Goal: Communication & Community: Answer question/provide support

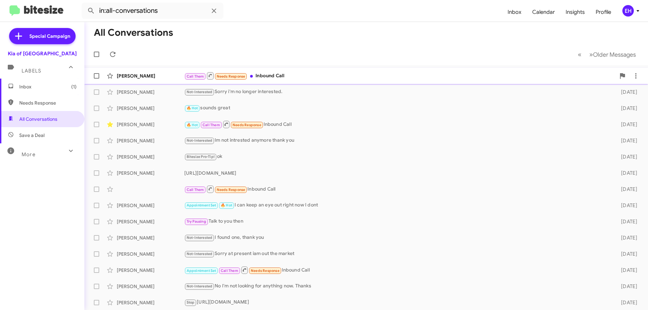
click at [277, 76] on div "Call Them Needs Response Inbound Call" at bounding box center [399, 76] width 431 height 8
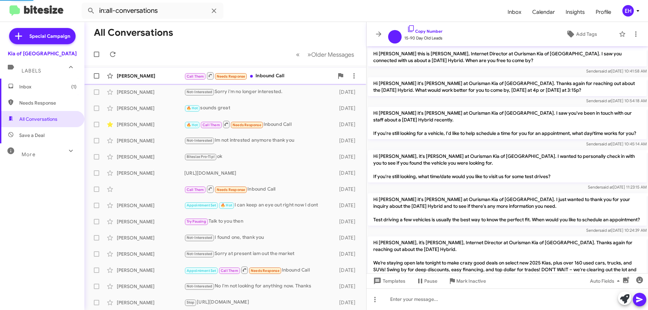
scroll to position [294, 0]
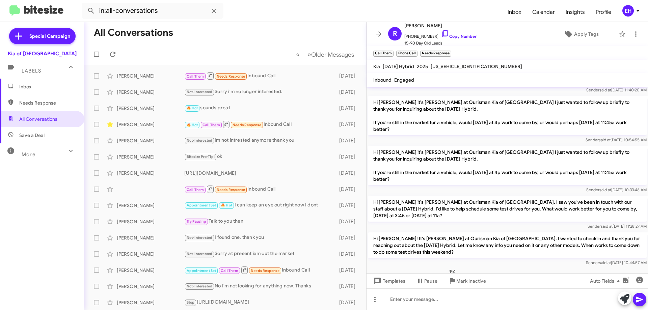
click at [40, 82] on span "Inbox" at bounding box center [42, 87] width 84 height 16
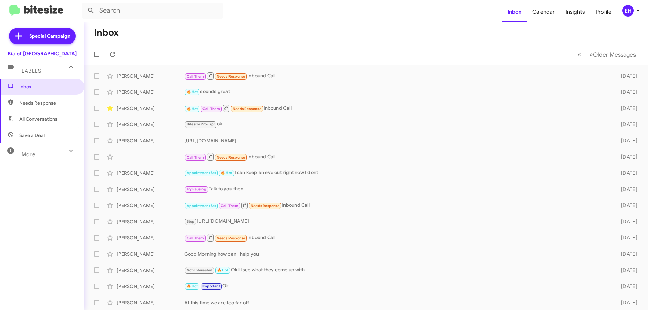
click at [28, 112] on span "All Conversations" at bounding box center [42, 119] width 84 height 16
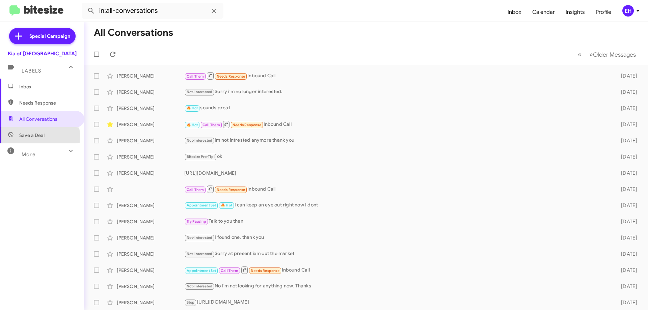
click at [25, 137] on span "Save a Deal" at bounding box center [31, 135] width 25 height 7
type input "in:not-interested"
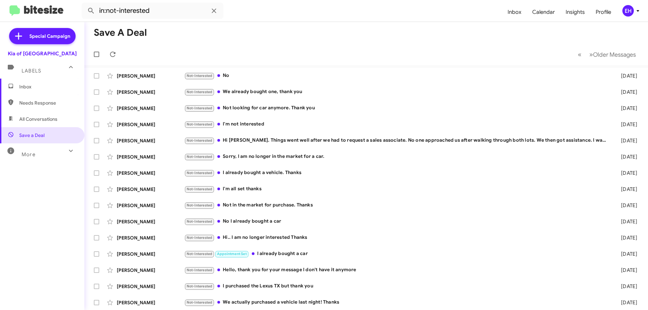
click at [56, 85] on span "Inbox" at bounding box center [47, 86] width 57 height 7
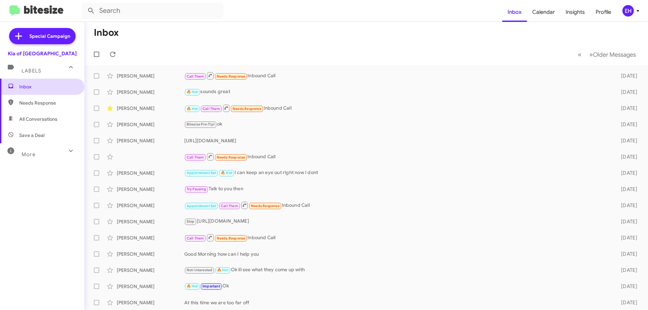
click at [34, 86] on span "Inbox" at bounding box center [47, 86] width 57 height 7
click at [36, 103] on span "Needs Response" at bounding box center [47, 103] width 57 height 7
type input "in:needs-response"
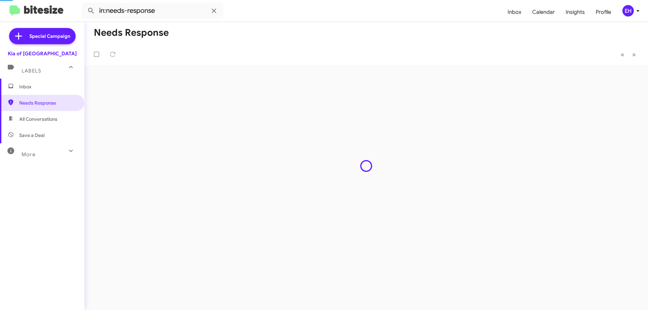
click at [36, 93] on span "Inbox" at bounding box center [42, 87] width 84 height 16
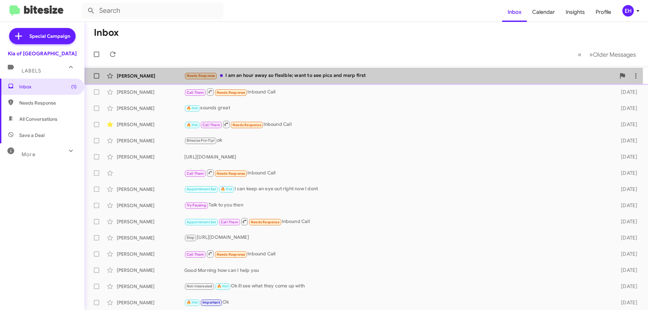
click at [291, 77] on div "Needs Response I am an hour away so flexible; want to see pics and msrp first" at bounding box center [399, 76] width 431 height 8
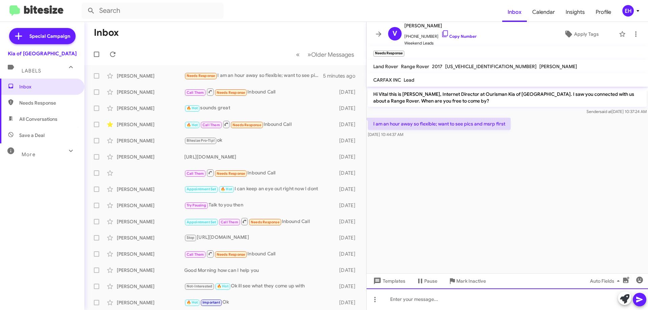
click at [453, 302] on div at bounding box center [506, 299] width 281 height 22
click at [424, 308] on div at bounding box center [506, 299] width 281 height 22
click at [424, 302] on div at bounding box center [506, 299] width 281 height 22
paste div
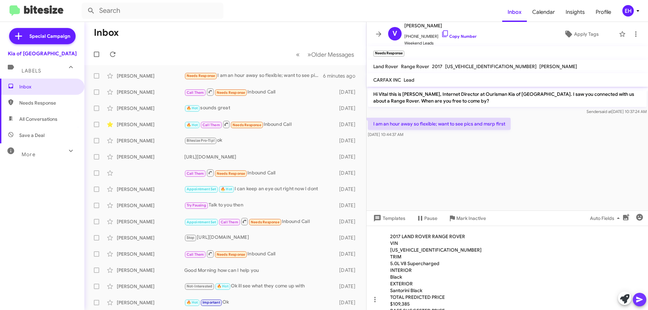
click at [638, 300] on icon at bounding box center [639, 300] width 8 height 8
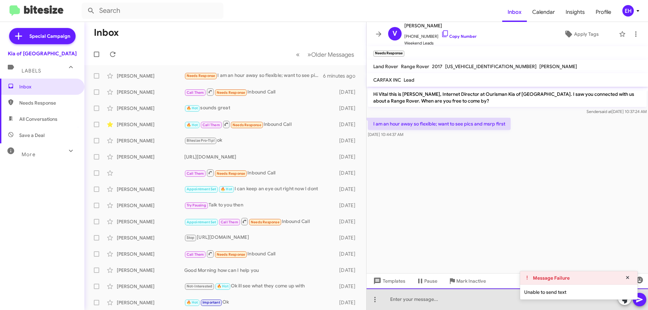
click at [416, 300] on div at bounding box center [506, 299] width 281 height 22
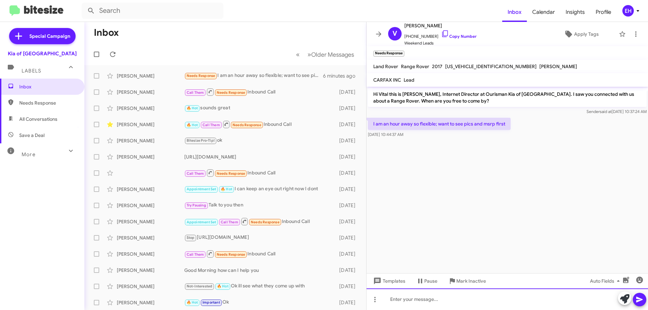
drag, startPoint x: 422, startPoint y: 298, endPoint x: 418, endPoint y: 298, distance: 4.0
click at [421, 298] on div at bounding box center [506, 299] width 281 height 22
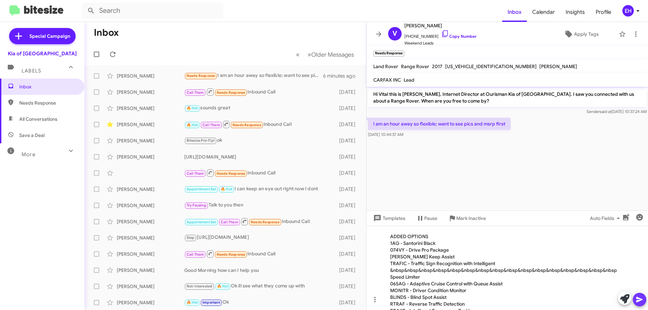
click at [638, 300] on icon at bounding box center [639, 300] width 6 height 6
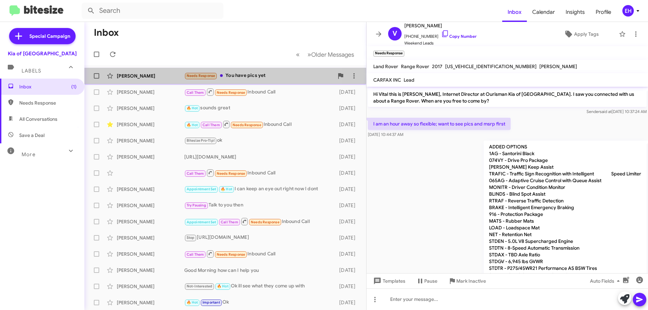
click at [248, 75] on div "Needs Response You have pics yet" at bounding box center [258, 76] width 149 height 8
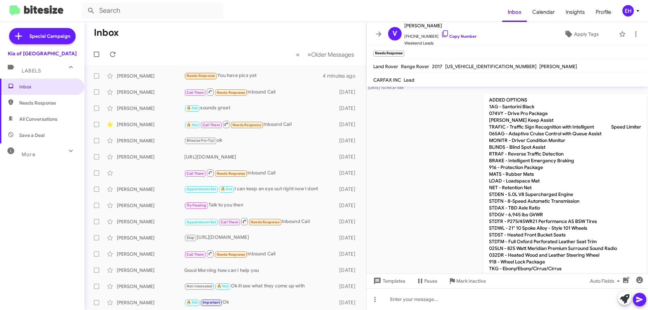
scroll to position [108, 0]
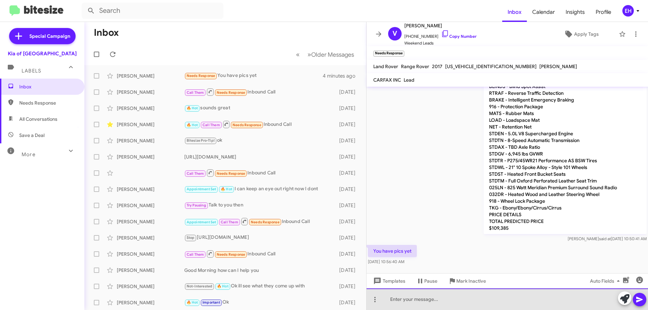
click at [432, 293] on div at bounding box center [506, 299] width 281 height 22
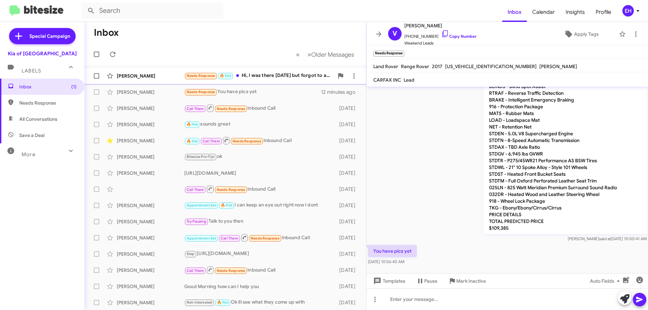
click at [282, 75] on div "Needs Response 🔥 Hot Hi, I was there [DATE] but forgot to ask, if I were to put…" at bounding box center [258, 76] width 149 height 8
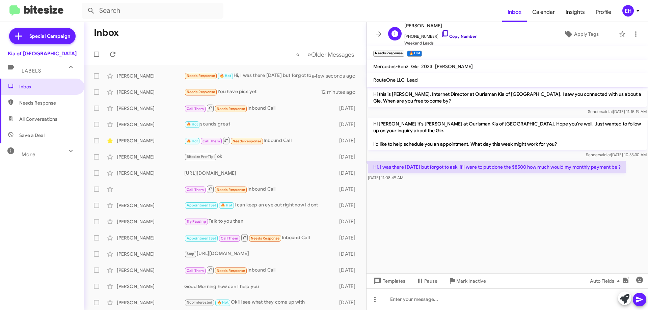
click at [447, 37] on link "Copy Number" at bounding box center [458, 36] width 35 height 5
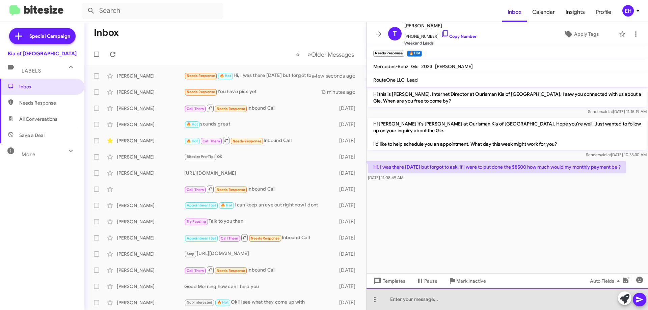
click at [450, 296] on div at bounding box center [506, 299] width 281 height 22
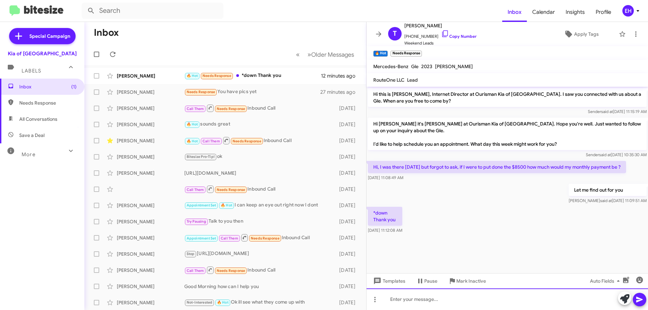
click at [477, 307] on div at bounding box center [506, 299] width 281 height 22
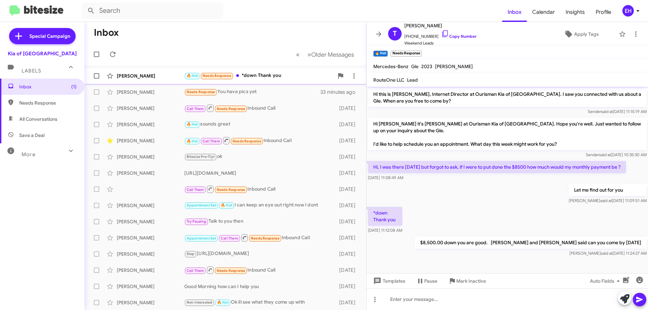
click at [261, 78] on div "🔥 Hot Needs Response *down Thank you" at bounding box center [258, 76] width 149 height 8
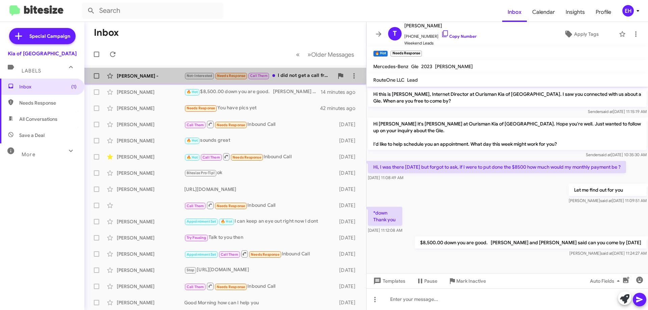
click at [295, 75] on div "Not-Interested Needs Response Call Them I did not get a call from [PERSON_NAME]…" at bounding box center [258, 76] width 149 height 8
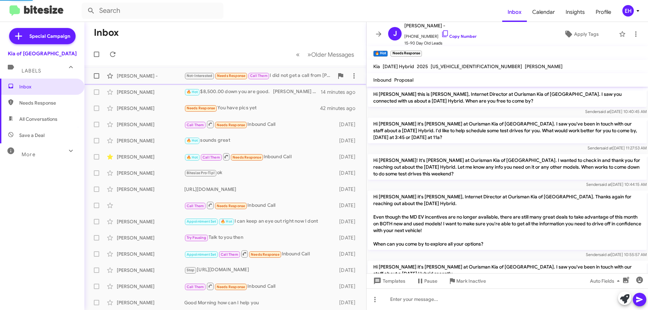
scroll to position [195, 0]
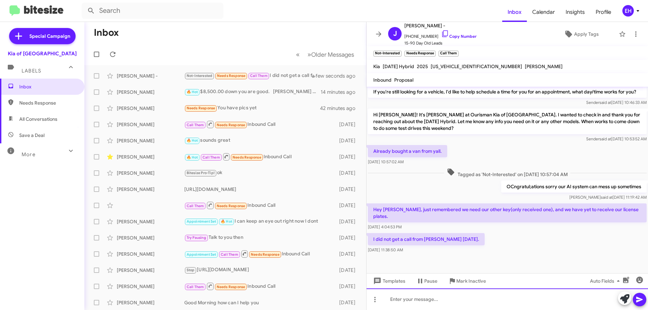
click at [473, 298] on div at bounding box center [506, 299] width 281 height 22
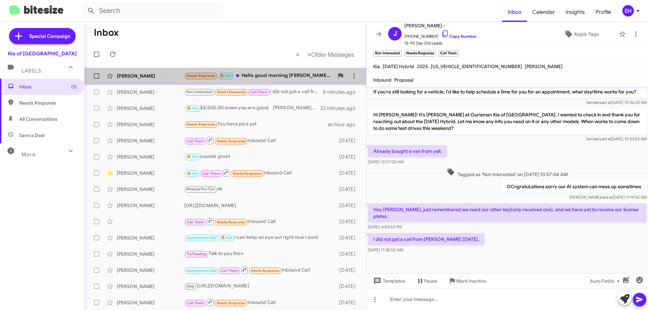
click at [265, 75] on div "Needs Response 🔥 Hot Hello good morning [PERSON_NAME] I will be free [DATE] to …" at bounding box center [258, 76] width 149 height 8
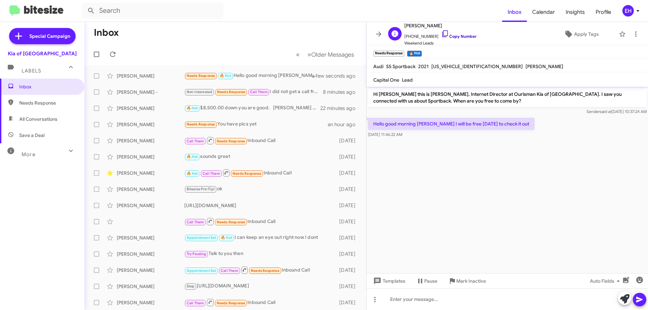
click at [467, 37] on link "Copy Number" at bounding box center [458, 36] width 35 height 5
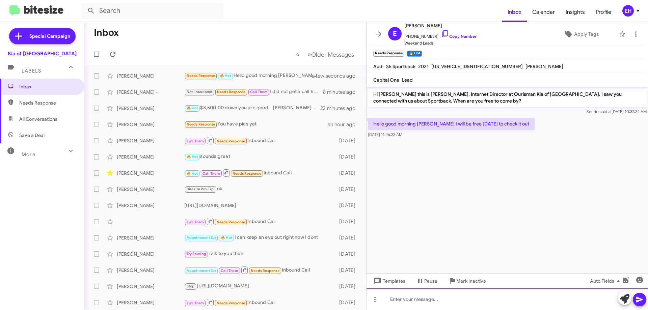
click at [473, 299] on div at bounding box center [506, 299] width 281 height 22
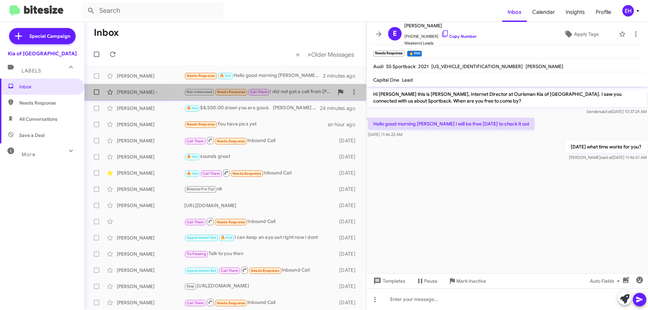
click at [293, 93] on div "Not-Interested Needs Response Call Them I did not get a call from [PERSON_NAME]…" at bounding box center [258, 92] width 149 height 8
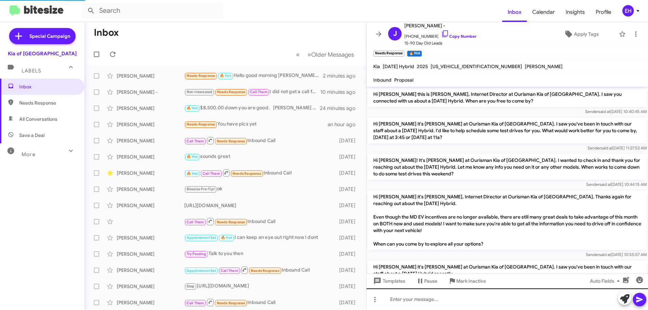
scroll to position [195, 0]
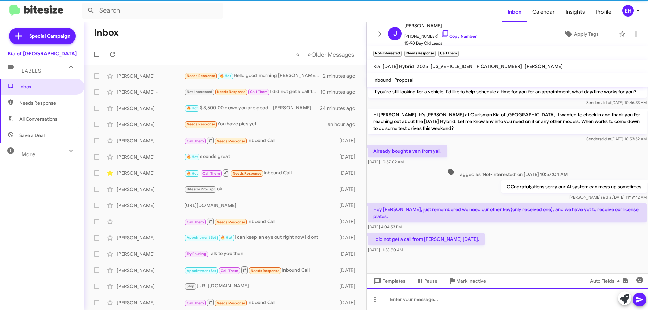
click at [424, 301] on div at bounding box center [506, 299] width 281 height 22
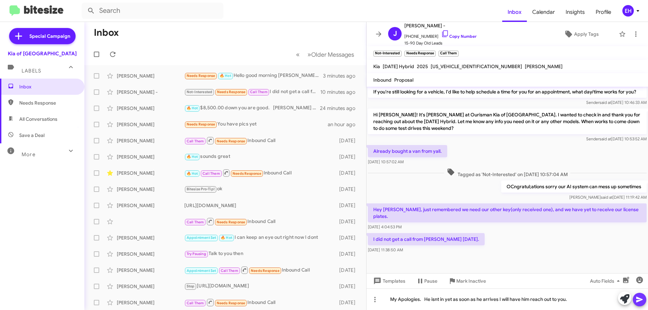
click at [638, 301] on icon at bounding box center [639, 300] width 8 height 8
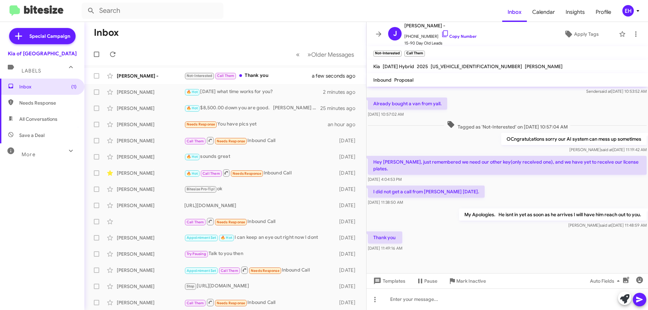
scroll to position [245, 0]
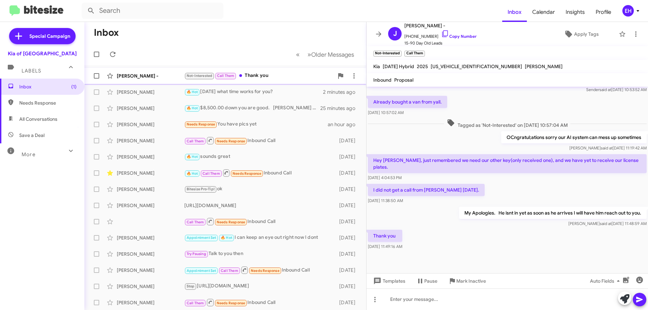
click at [271, 71] on div "[PERSON_NAME] - Not-Interested Call Them Thank you a few seconds ago" at bounding box center [225, 75] width 271 height 13
click at [636, 281] on icon "button" at bounding box center [639, 280] width 8 height 8
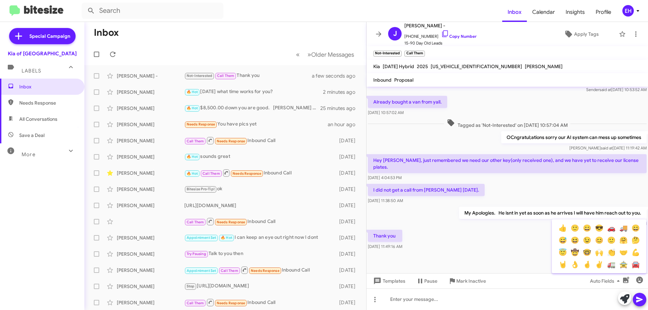
click at [566, 231] on button "👍" at bounding box center [562, 228] width 12 height 12
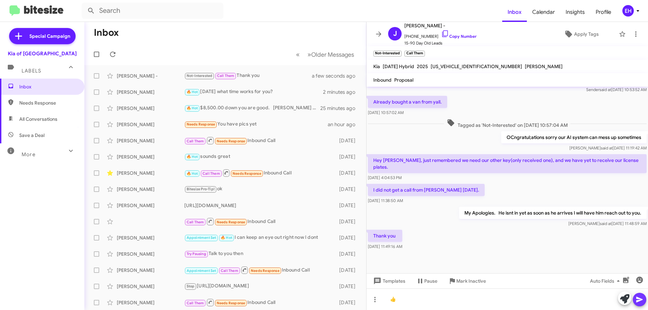
click at [636, 297] on icon at bounding box center [639, 300] width 8 height 8
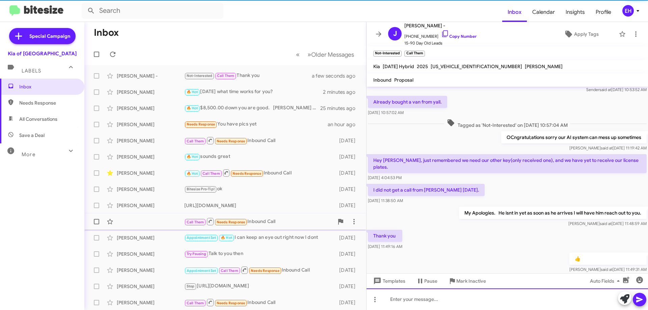
scroll to position [0, 0]
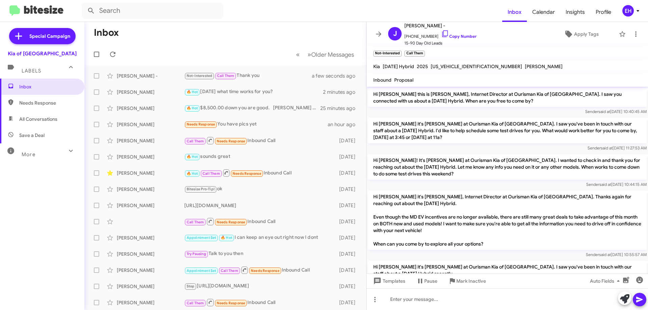
click at [45, 109] on span "Needs Response" at bounding box center [42, 103] width 84 height 16
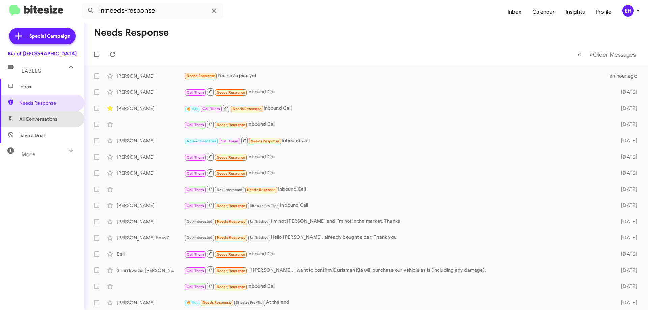
click at [47, 120] on span "All Conversations" at bounding box center [38, 119] width 38 height 7
type input "in:all-conversations"
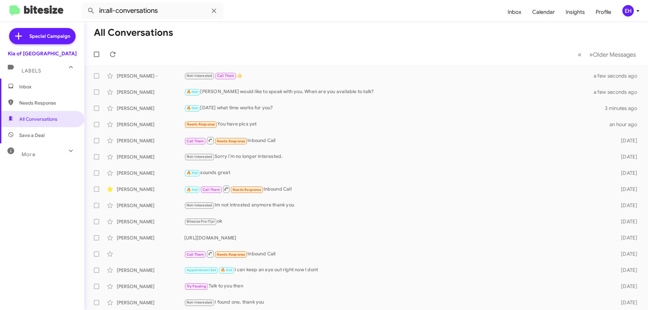
click at [37, 85] on span "Inbox" at bounding box center [47, 86] width 57 height 7
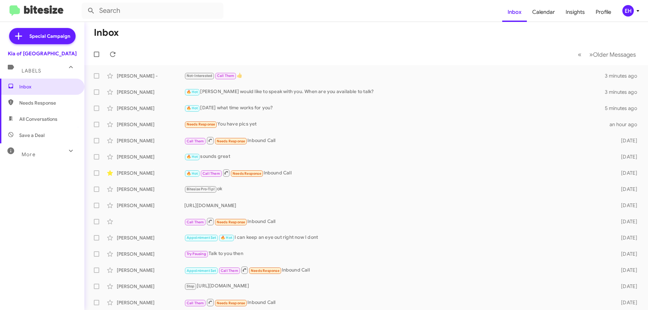
click at [35, 103] on span "Needs Response" at bounding box center [47, 103] width 57 height 7
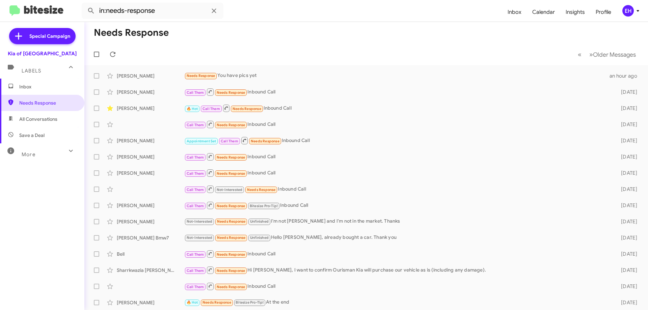
click at [36, 123] on span "All Conversations" at bounding box center [42, 119] width 84 height 16
type input "in:all-conversations"
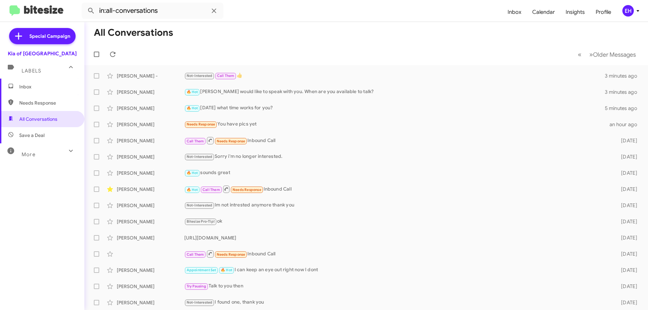
click at [33, 71] on span "Labels" at bounding box center [32, 71] width 20 height 6
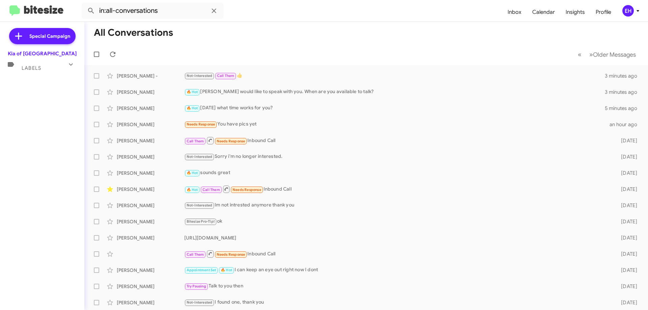
click at [32, 70] on span "Labels" at bounding box center [32, 68] width 20 height 6
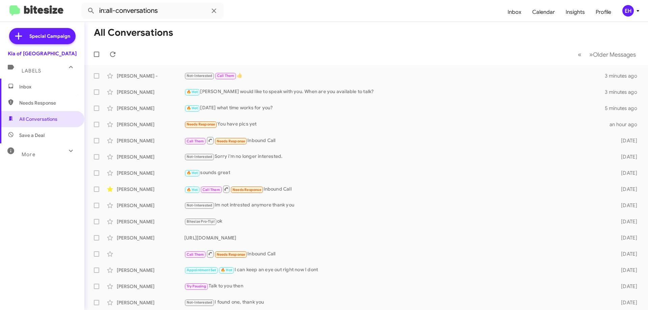
click at [29, 84] on span "Inbox" at bounding box center [42, 87] width 84 height 16
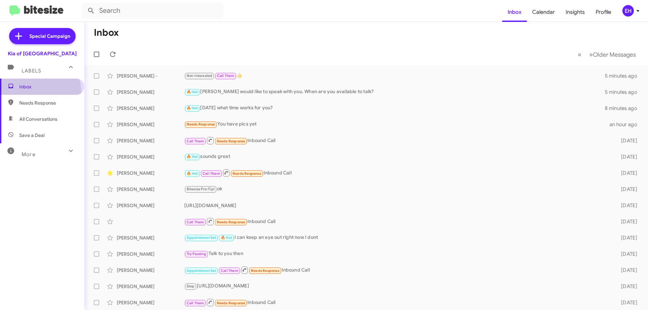
click at [37, 92] on span "Inbox" at bounding box center [42, 87] width 84 height 16
click at [38, 104] on span "Needs Response" at bounding box center [47, 103] width 57 height 7
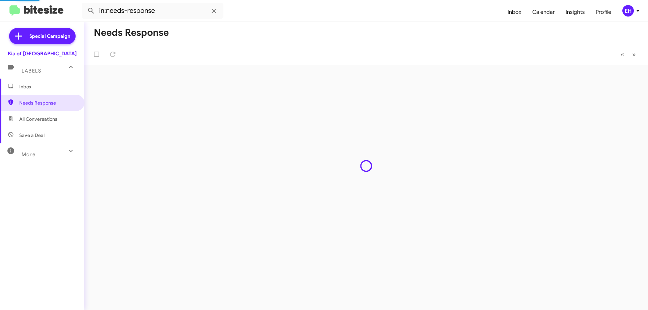
click at [40, 121] on span "All Conversations" at bounding box center [38, 119] width 38 height 7
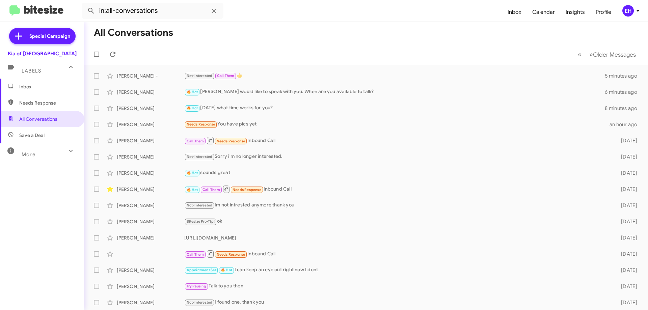
click at [47, 143] on mat-expansion-panel-header "More" at bounding box center [42, 151] width 84 height 16
click at [47, 133] on span "Save a Deal" at bounding box center [42, 135] width 84 height 16
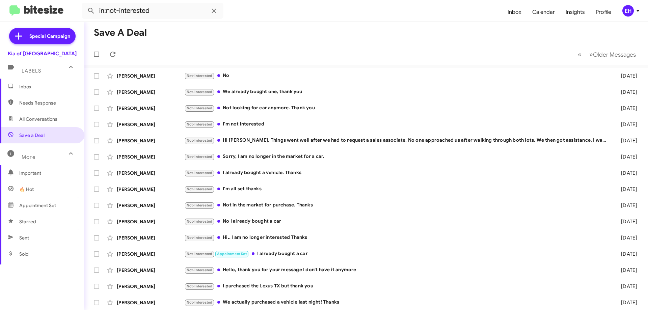
click at [43, 106] on span "Needs Response" at bounding box center [42, 103] width 84 height 16
type input "in:needs-response"
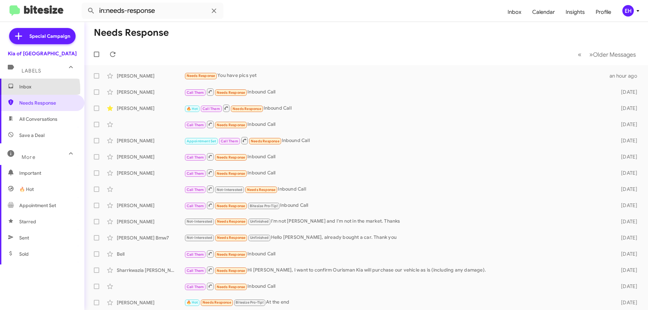
click at [27, 90] on span "Inbox" at bounding box center [47, 86] width 57 height 7
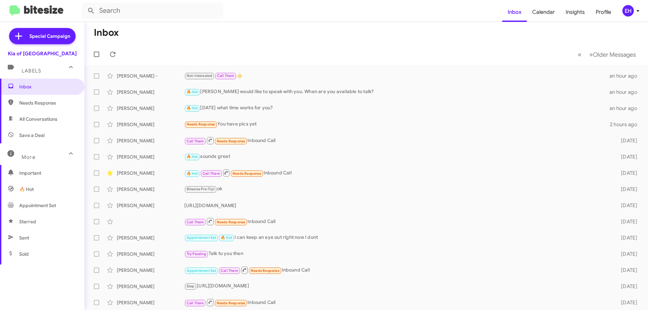
click at [208, 34] on mat-toolbar-row "Inbox" at bounding box center [365, 33] width 563 height 22
click at [31, 119] on span "All Conversations" at bounding box center [38, 119] width 38 height 7
type input "in:all-conversations"
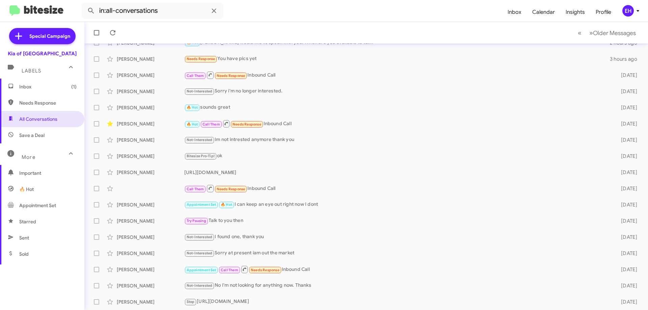
click at [69, 154] on icon at bounding box center [71, 153] width 4 height 2
click at [67, 149] on icon at bounding box center [71, 151] width 8 height 8
click at [73, 67] on icon at bounding box center [71, 67] width 4 height 2
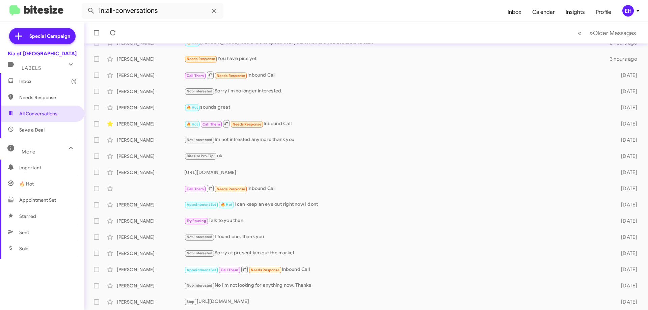
click at [72, 69] on mat-icon at bounding box center [70, 64] width 11 height 11
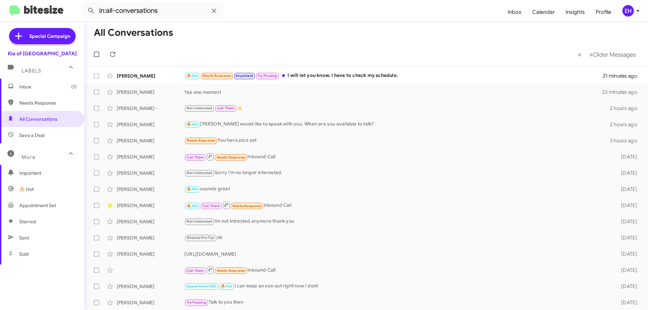
click at [35, 86] on span "Inbox (1)" at bounding box center [47, 86] width 57 height 7
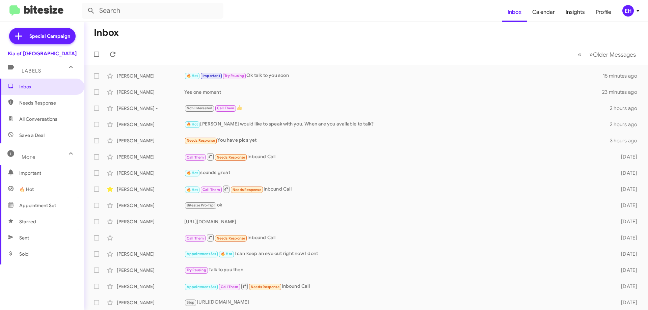
click at [50, 98] on span "Needs Response" at bounding box center [42, 103] width 84 height 16
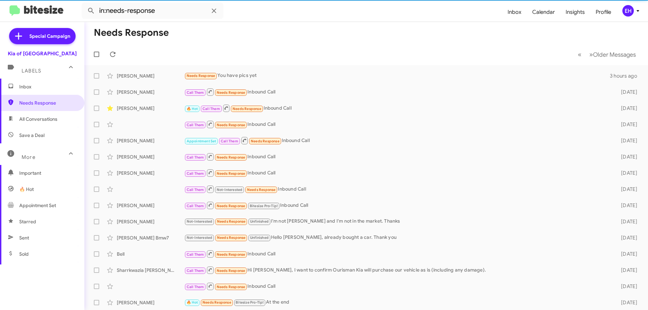
click at [49, 121] on span "All Conversations" at bounding box center [38, 119] width 38 height 7
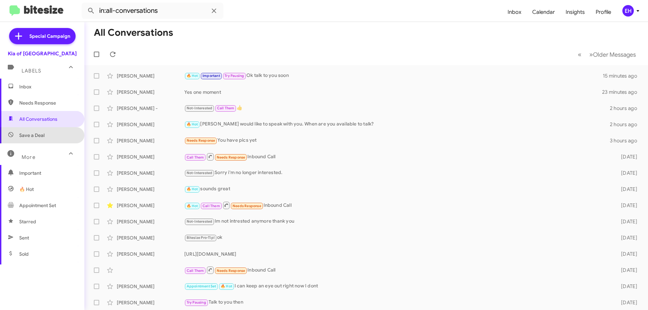
click at [44, 134] on span "Save a Deal" at bounding box center [42, 135] width 84 height 16
type input "in:not-interested"
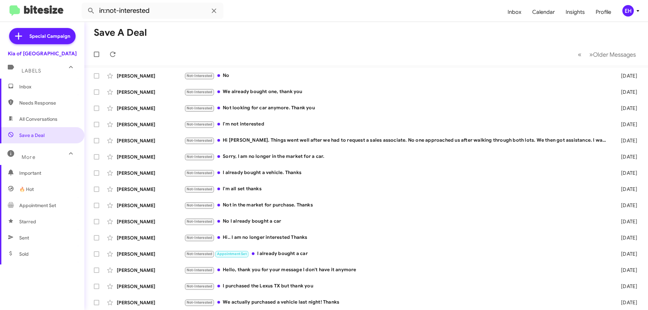
click at [30, 85] on span "Inbox" at bounding box center [47, 86] width 57 height 7
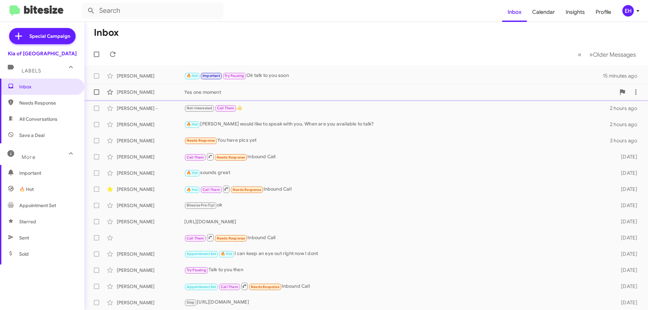
click at [205, 95] on div "Yes one moment" at bounding box center [399, 92] width 431 height 7
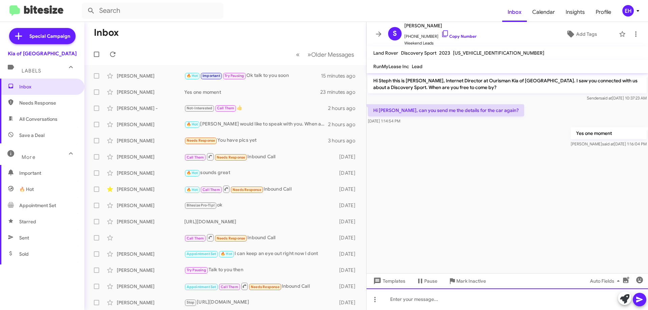
click at [412, 292] on div at bounding box center [506, 299] width 281 height 22
paste div
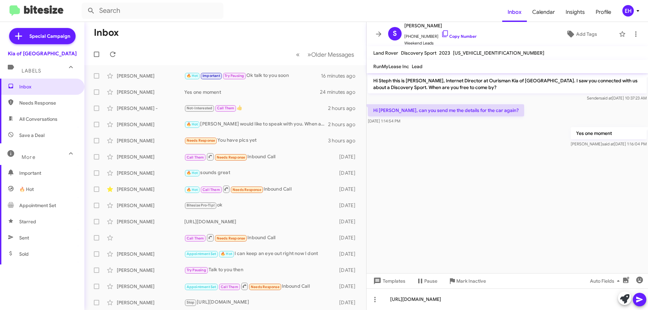
click at [641, 297] on icon at bounding box center [639, 300] width 8 height 8
click at [251, 146] on div "[PERSON_NAME] Needs Response You have pics yet 3 hours ago" at bounding box center [225, 140] width 271 height 13
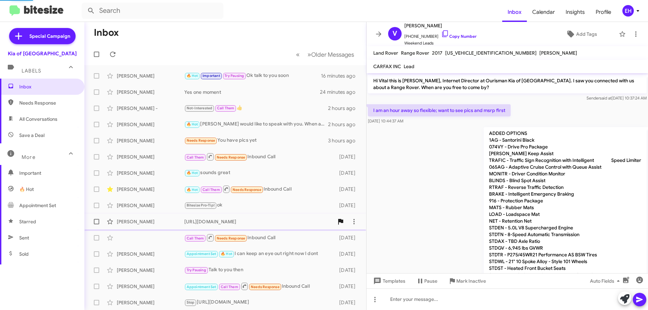
scroll to position [94, 0]
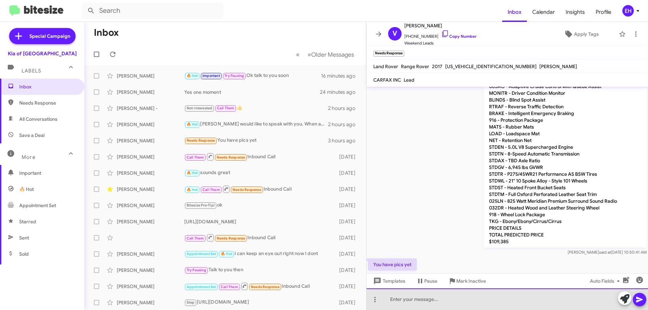
click at [426, 300] on div at bounding box center [506, 299] width 281 height 22
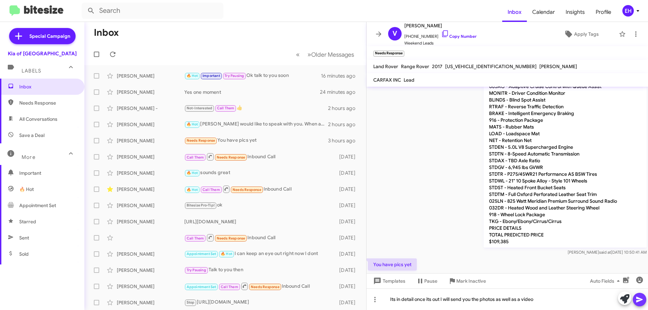
click at [637, 302] on icon at bounding box center [639, 300] width 8 height 8
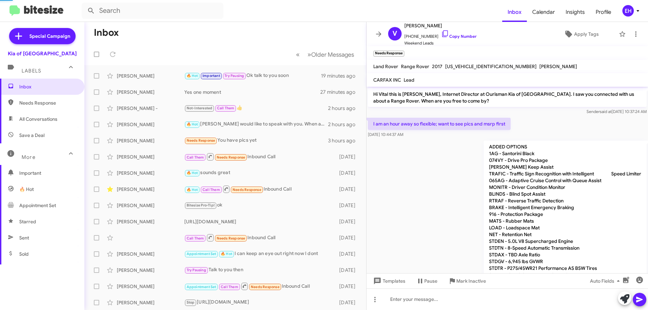
scroll to position [157, 0]
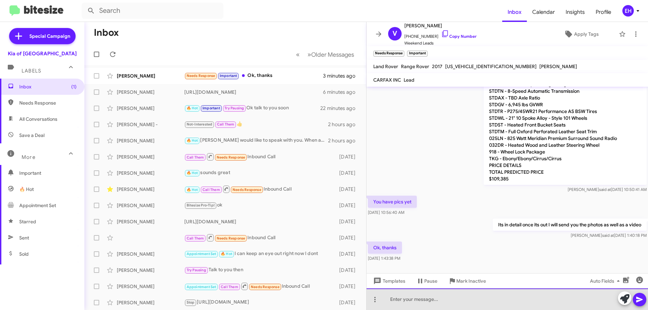
click at [408, 301] on div at bounding box center [506, 299] width 281 height 22
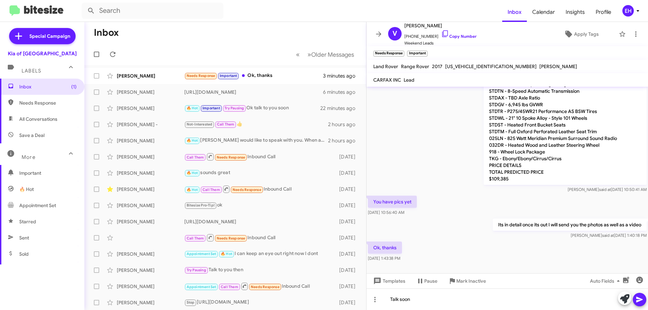
click at [638, 299] on icon at bounding box center [639, 300] width 6 height 6
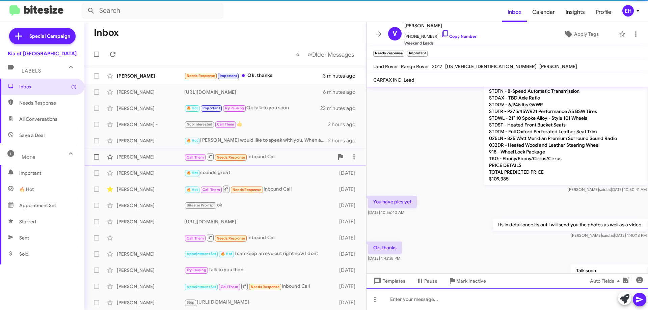
scroll to position [0, 0]
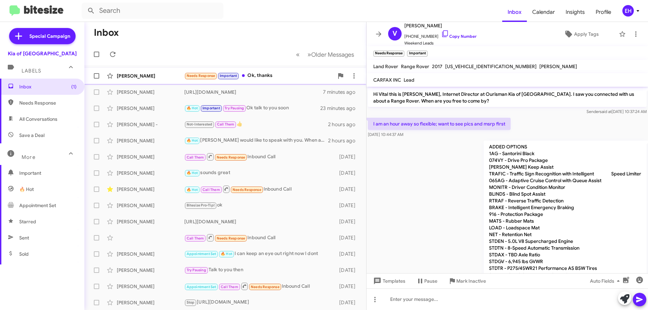
click at [290, 73] on div "Needs Response Important Ok, thanks" at bounding box center [258, 76] width 149 height 8
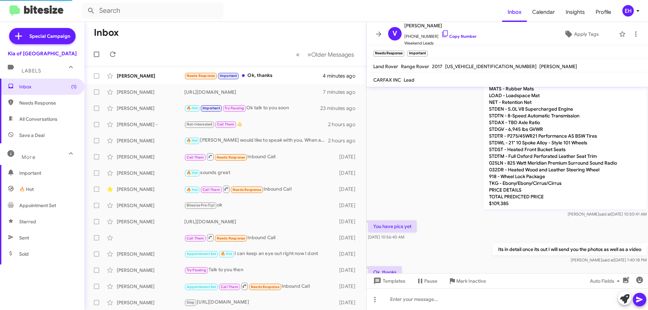
scroll to position [181, 0]
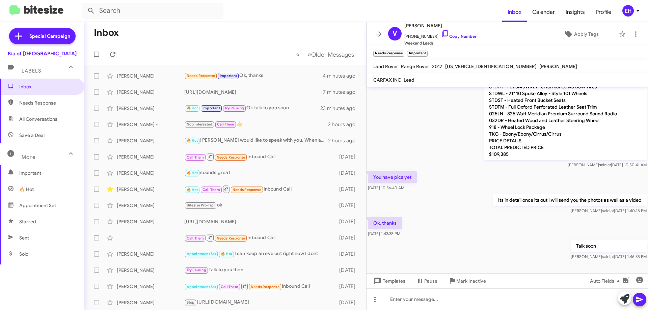
click at [58, 108] on span "Needs Response" at bounding box center [42, 103] width 84 height 16
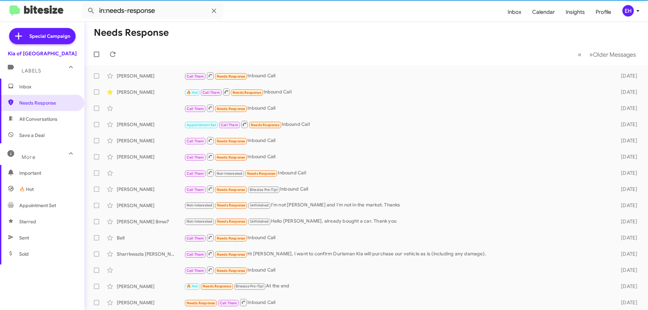
click at [48, 118] on span "All Conversations" at bounding box center [38, 119] width 38 height 7
type input "in:all-conversations"
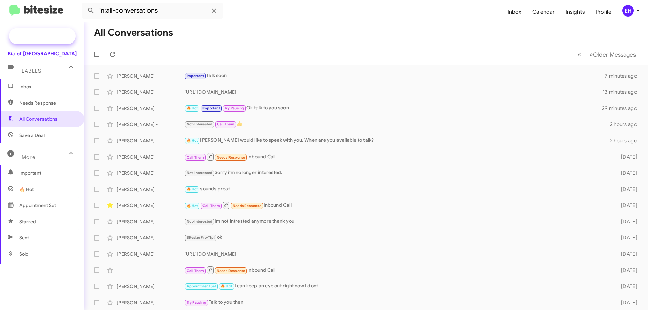
click at [47, 35] on span "Special Campaign" at bounding box center [49, 36] width 41 height 7
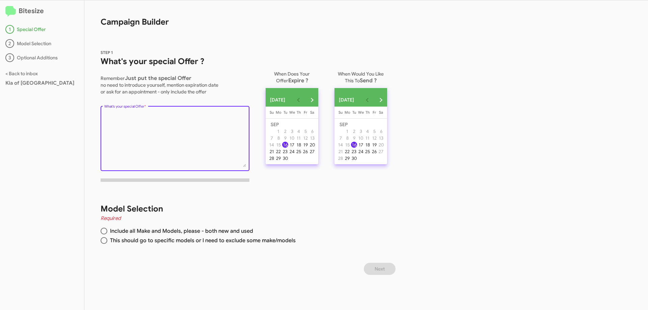
click at [200, 115] on textarea "What's your special Offer *" at bounding box center [175, 139] width 142 height 55
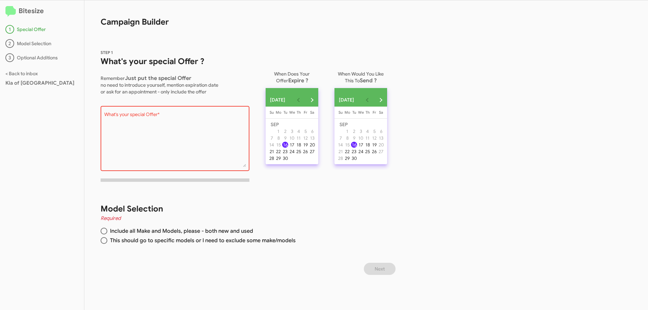
click at [151, 123] on textarea "What's your special Offer *" at bounding box center [175, 139] width 142 height 55
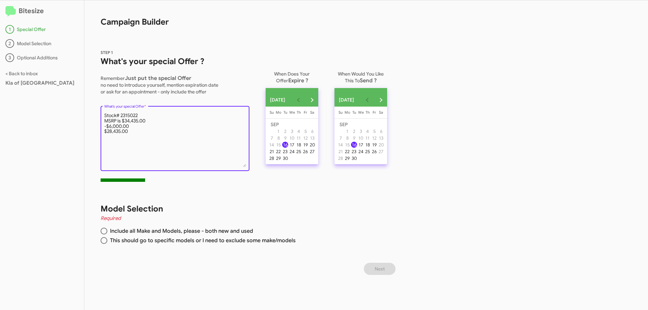
click at [144, 113] on textarea "What's your special Offer *" at bounding box center [175, 139] width 142 height 55
click at [136, 142] on textarea "What's your special Offer *" at bounding box center [175, 139] width 142 height 55
type textarea "Stock# 2315022 2025 Kia Sportage X-Line in [GEOGRAPHIC_DATA] Blue MSRP is $34,4…"
click at [103, 230] on span at bounding box center [104, 231] width 7 height 7
click at [103, 230] on input "Include all Make and Models, please - both new and used" at bounding box center [104, 231] width 7 height 7
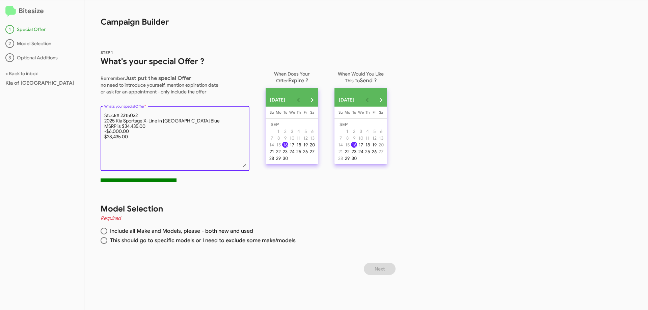
radio input "true"
drag, startPoint x: 125, startPoint y: 148, endPoint x: 134, endPoint y: 142, distance: 10.3
click at [126, 147] on textarea "What's your special Offer *" at bounding box center [175, 139] width 142 height 55
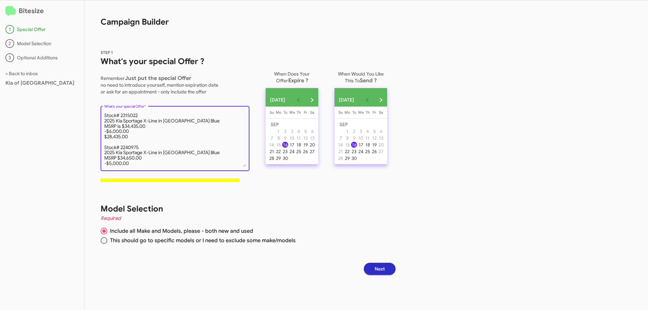
scroll to position [5, 0]
drag, startPoint x: 159, startPoint y: 148, endPoint x: 144, endPoint y: 150, distance: 14.9
click at [144, 150] on textarea "What's your special Offer *" at bounding box center [175, 139] width 142 height 55
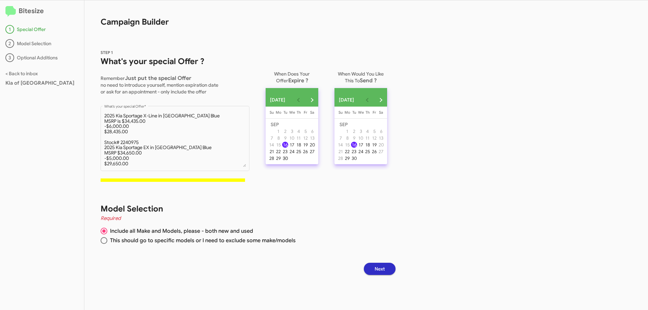
click at [288, 161] on div "30" at bounding box center [285, 158] width 6 height 6
click at [144, 162] on textarea "What's your special Offer *" at bounding box center [175, 139] width 142 height 55
type textarea "Stock# 2315022 2025 Kia Sportage X-Line in [GEOGRAPHIC_DATA] Blue MSRP is $34,4…"
click at [385, 270] on span "Next" at bounding box center [379, 269] width 10 height 12
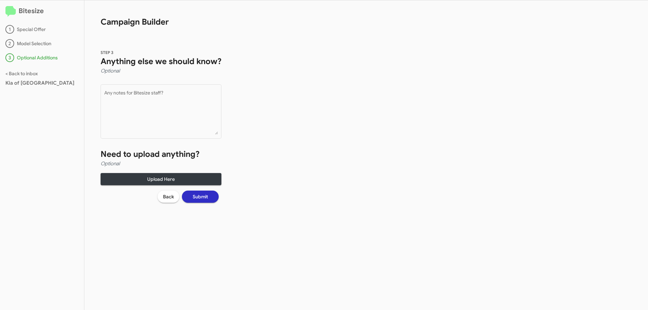
click at [205, 196] on span "Submit" at bounding box center [200, 197] width 15 height 12
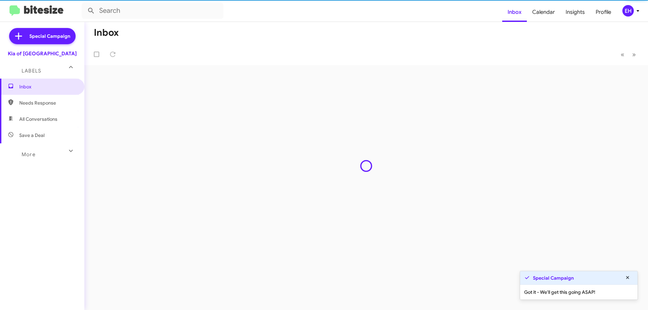
click at [114, 100] on div "Inbox « Previous » Next" at bounding box center [365, 166] width 563 height 288
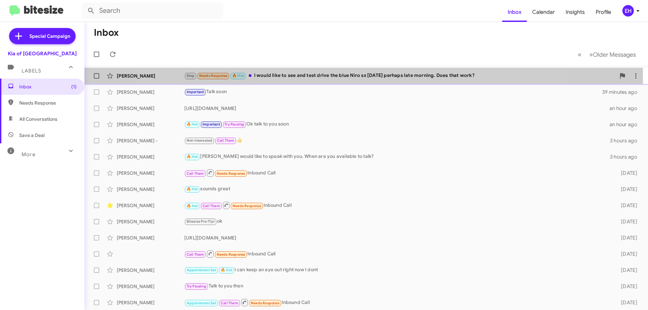
click at [348, 77] on div "Stop Needs Response 🔥 Hot I would like to see and test drive the blue Niro sx […" at bounding box center [399, 76] width 431 height 8
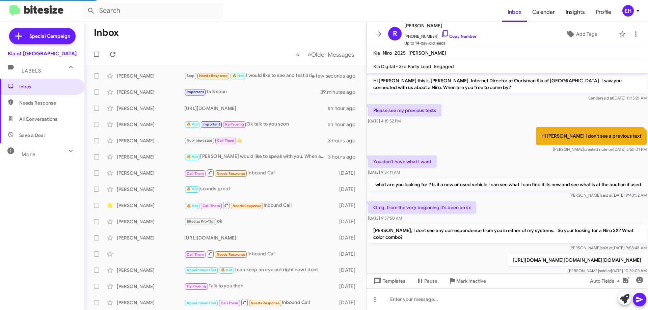
scroll to position [128, 0]
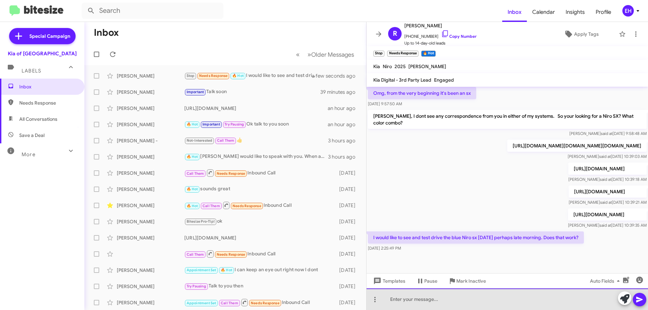
click at [486, 296] on div at bounding box center [506, 299] width 281 height 22
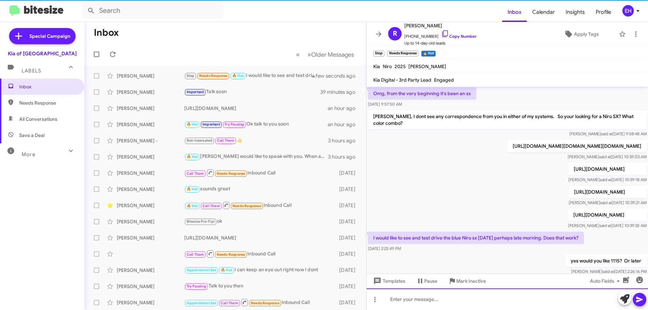
scroll to position [166, 0]
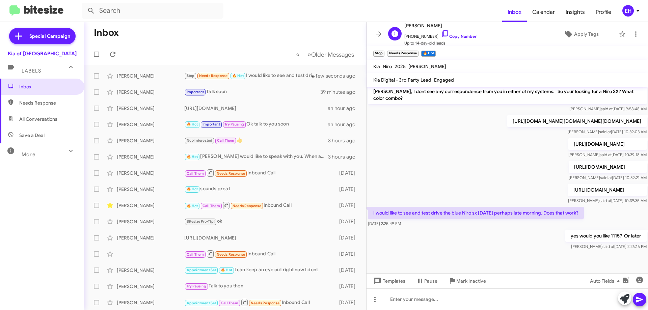
click at [461, 39] on span "[PHONE_NUMBER] Copy Number" at bounding box center [440, 35] width 72 height 10
click at [453, 35] on link "Copy Number" at bounding box center [458, 36] width 35 height 5
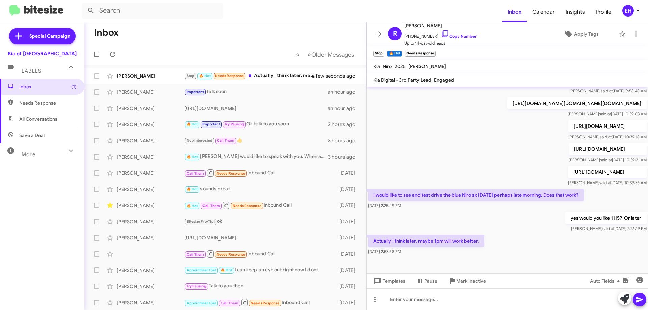
scroll to position [191, 0]
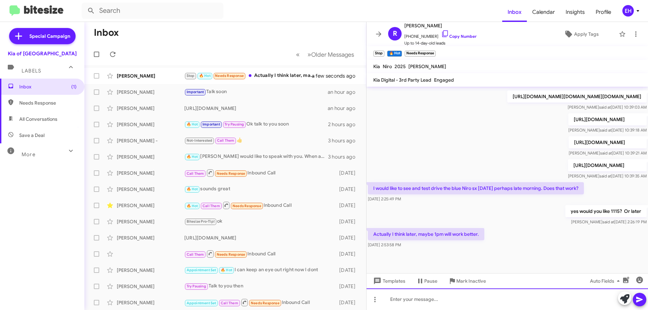
click at [437, 300] on div at bounding box center [506, 299] width 281 height 22
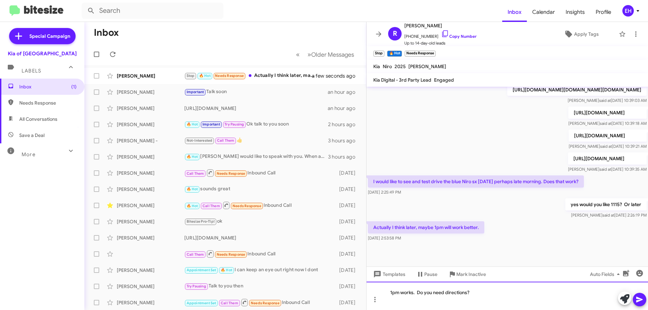
click at [647, 298] on div "1pm works. Do you need directions?" at bounding box center [506, 296] width 281 height 28
click at [634, 299] on button at bounding box center [639, 299] width 13 height 13
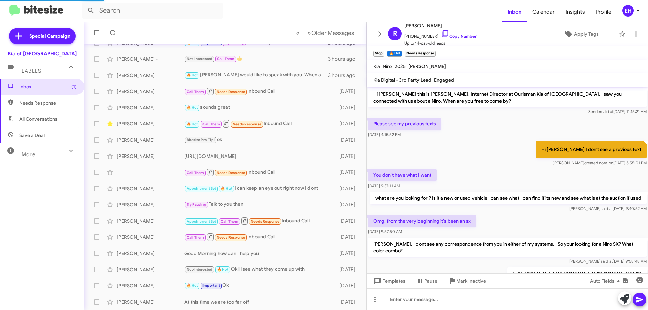
scroll to position [240, 0]
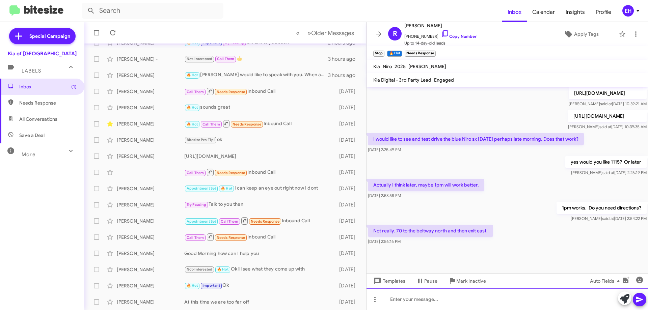
click at [429, 300] on div at bounding box center [506, 299] width 281 height 22
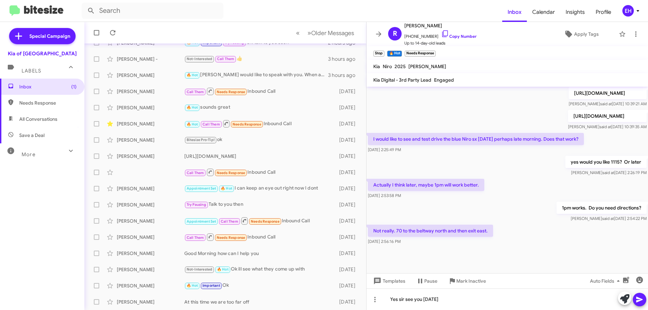
click at [640, 298] on icon at bounding box center [639, 300] width 6 height 6
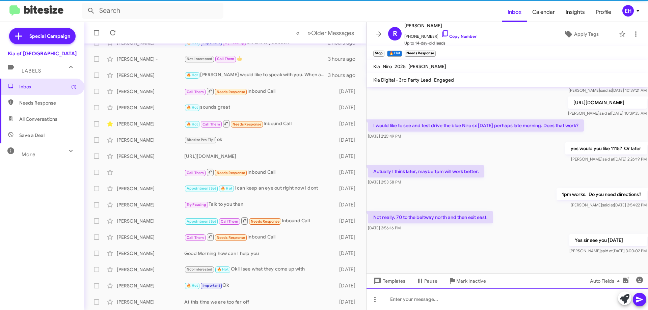
scroll to position [0, 0]
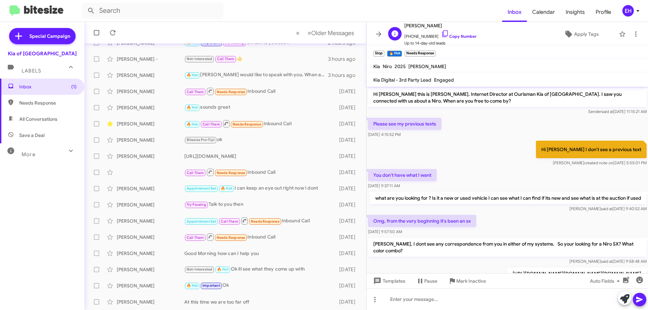
click at [450, 39] on span "[PHONE_NUMBER] Copy Number" at bounding box center [440, 35] width 72 height 10
click at [457, 35] on link "Copy Number" at bounding box center [458, 36] width 35 height 5
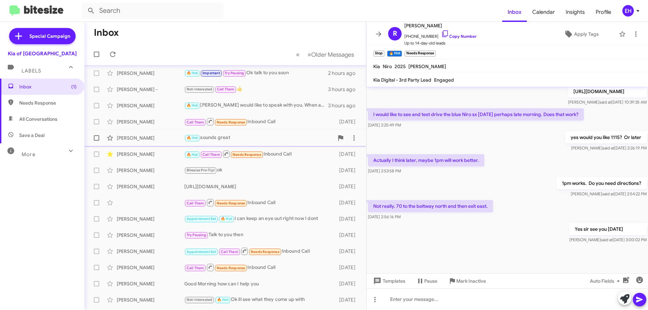
scroll to position [14, 0]
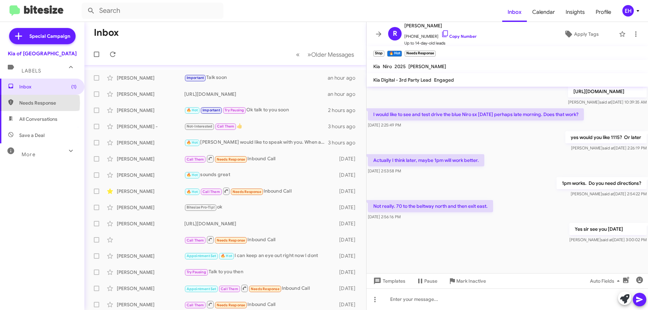
click at [24, 103] on span "Needs Response" at bounding box center [47, 103] width 57 height 7
type input "in:needs-response"
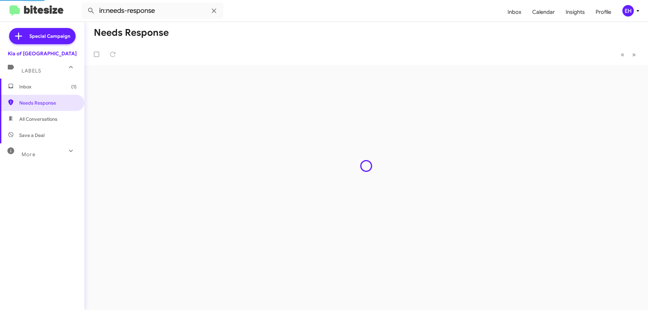
click at [44, 90] on span "Inbox (1)" at bounding box center [47, 86] width 57 height 7
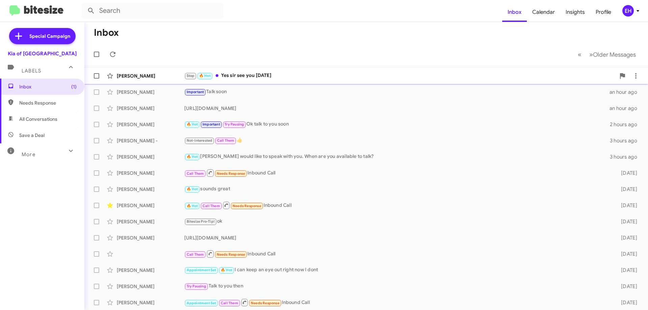
click at [243, 76] on div "Stop 🔥 Hot Yes sir see you [DATE]" at bounding box center [399, 76] width 431 height 8
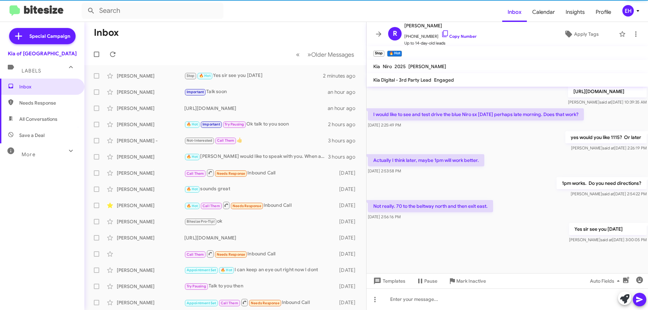
scroll to position [264, 0]
